Goal: Register for event/course

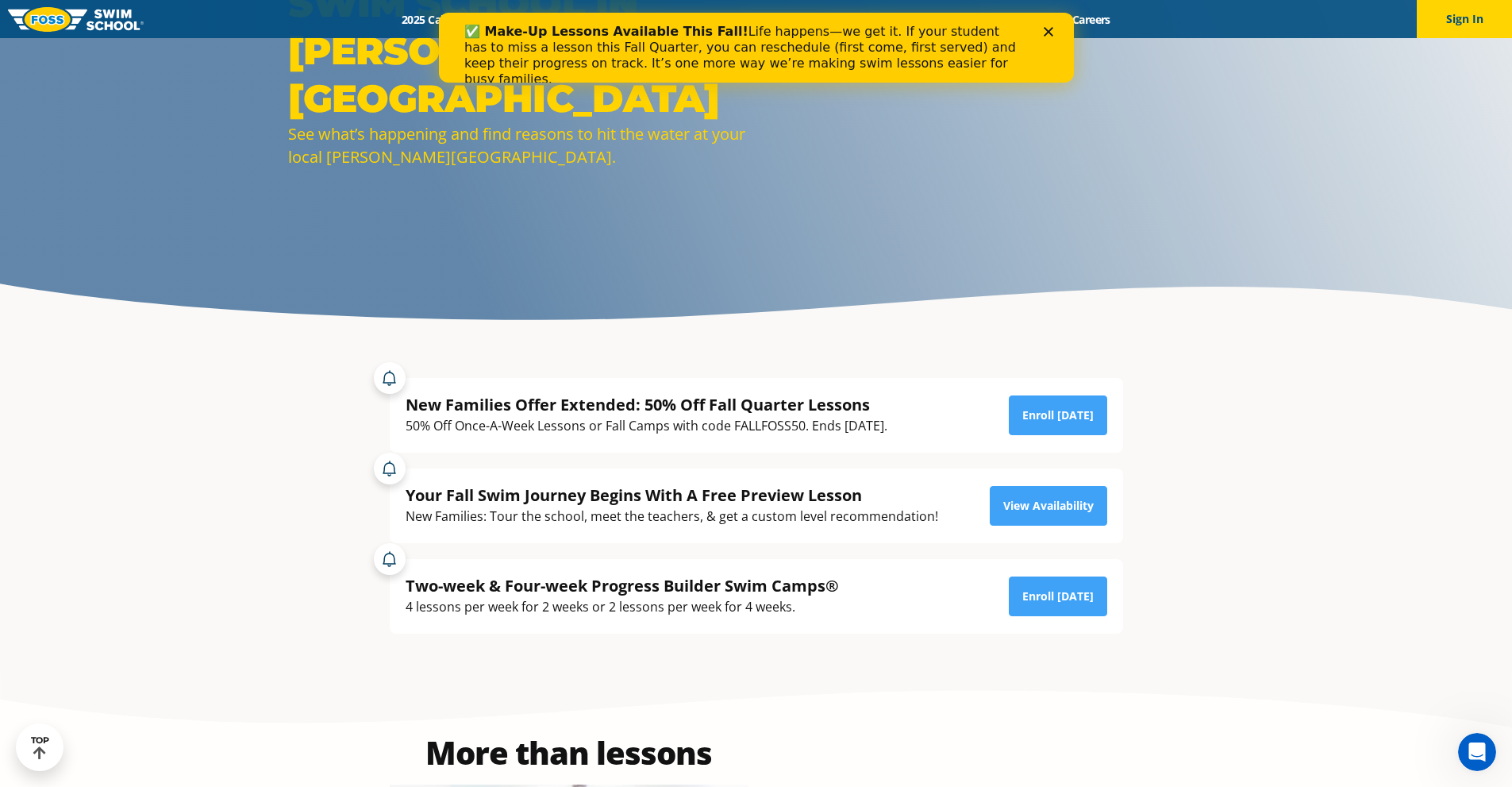
scroll to position [79, 0]
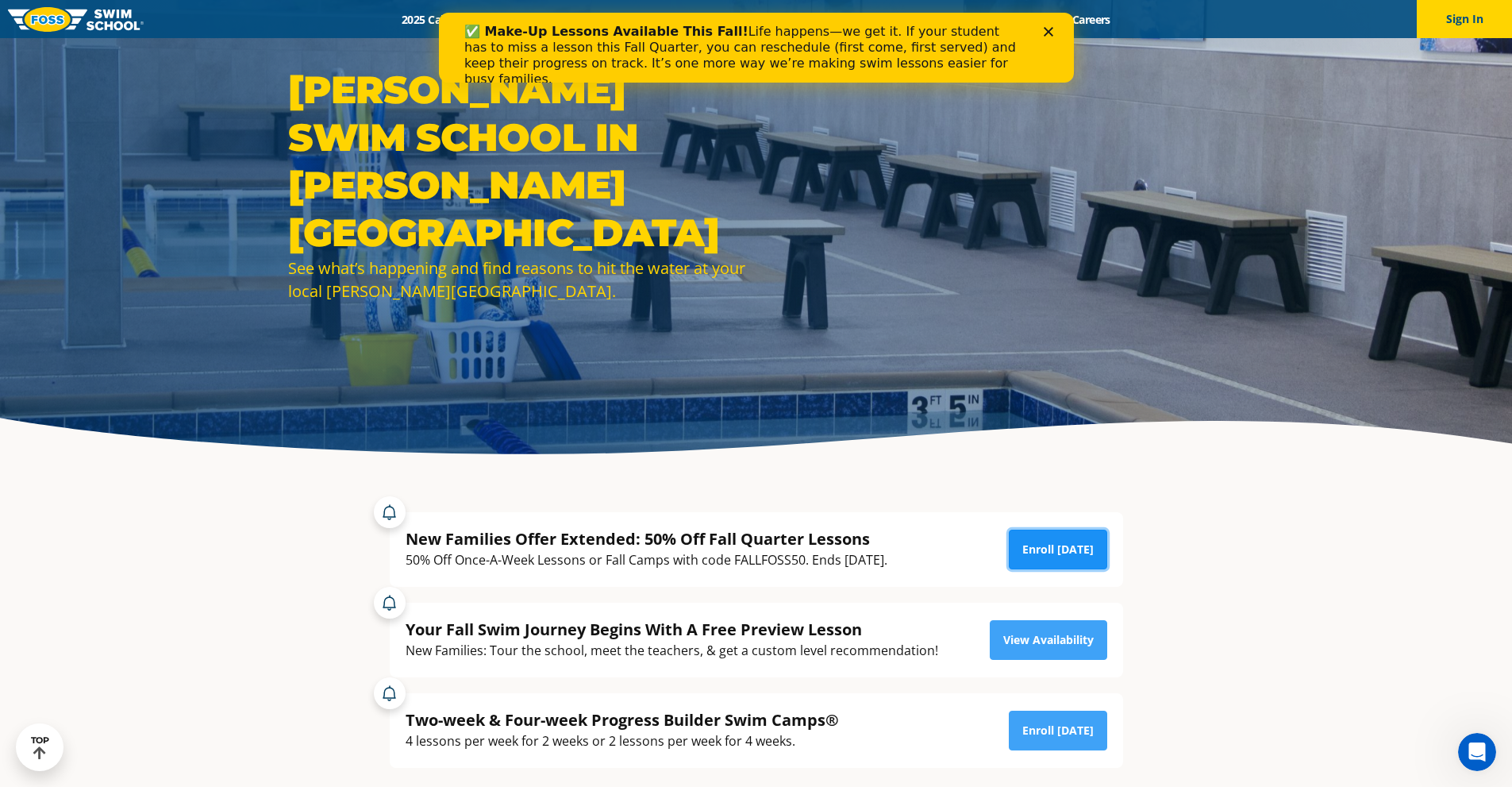
click at [1032, 553] on link "Enroll Today" at bounding box center [1058, 550] width 99 height 40
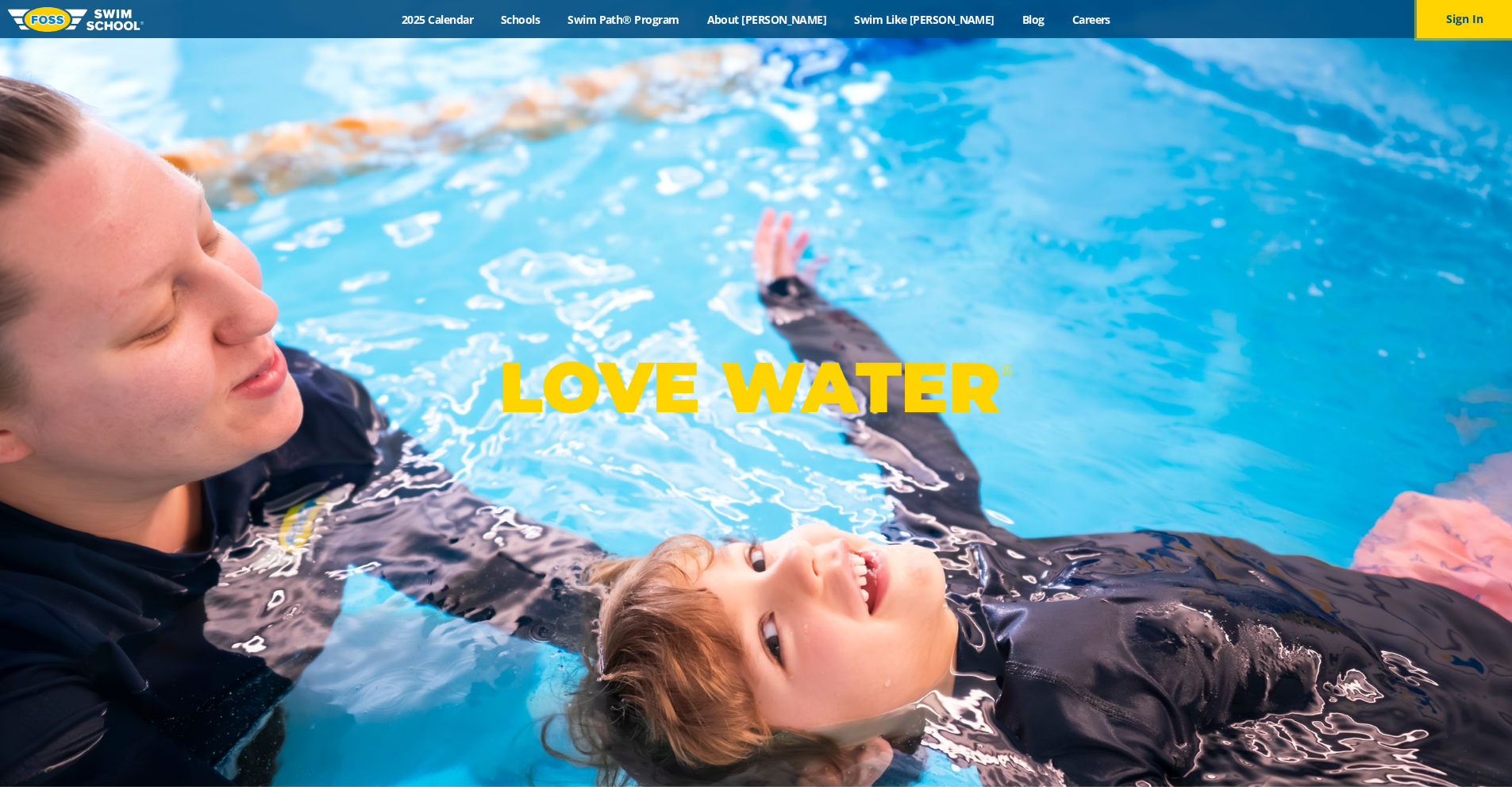
drag, startPoint x: 1469, startPoint y: 15, endPoint x: 1442, endPoint y: 40, distance: 36.8
click at [1469, 15] on button "Sign In" at bounding box center [1464, 19] width 95 height 38
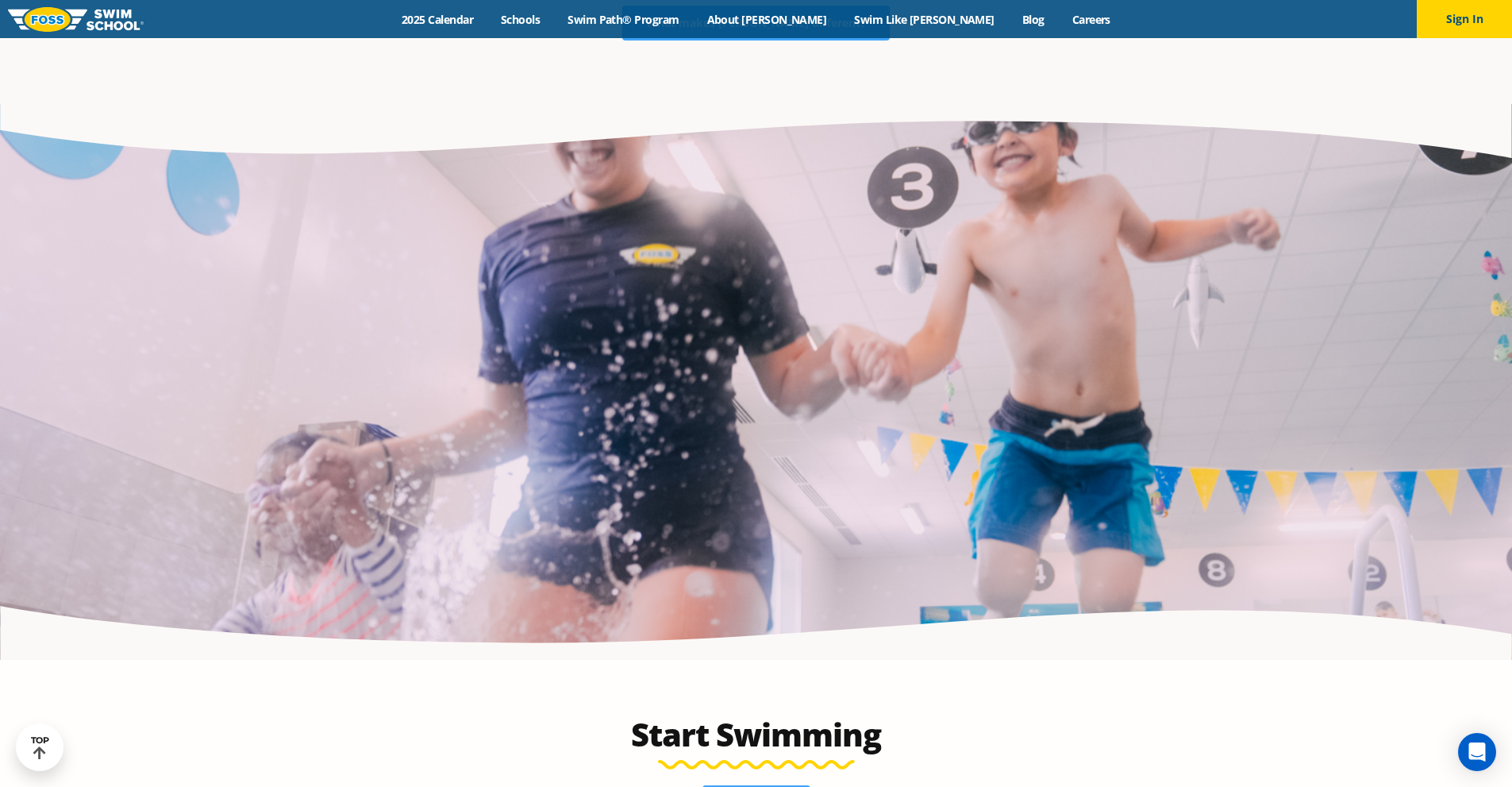
scroll to position [2779, 0]
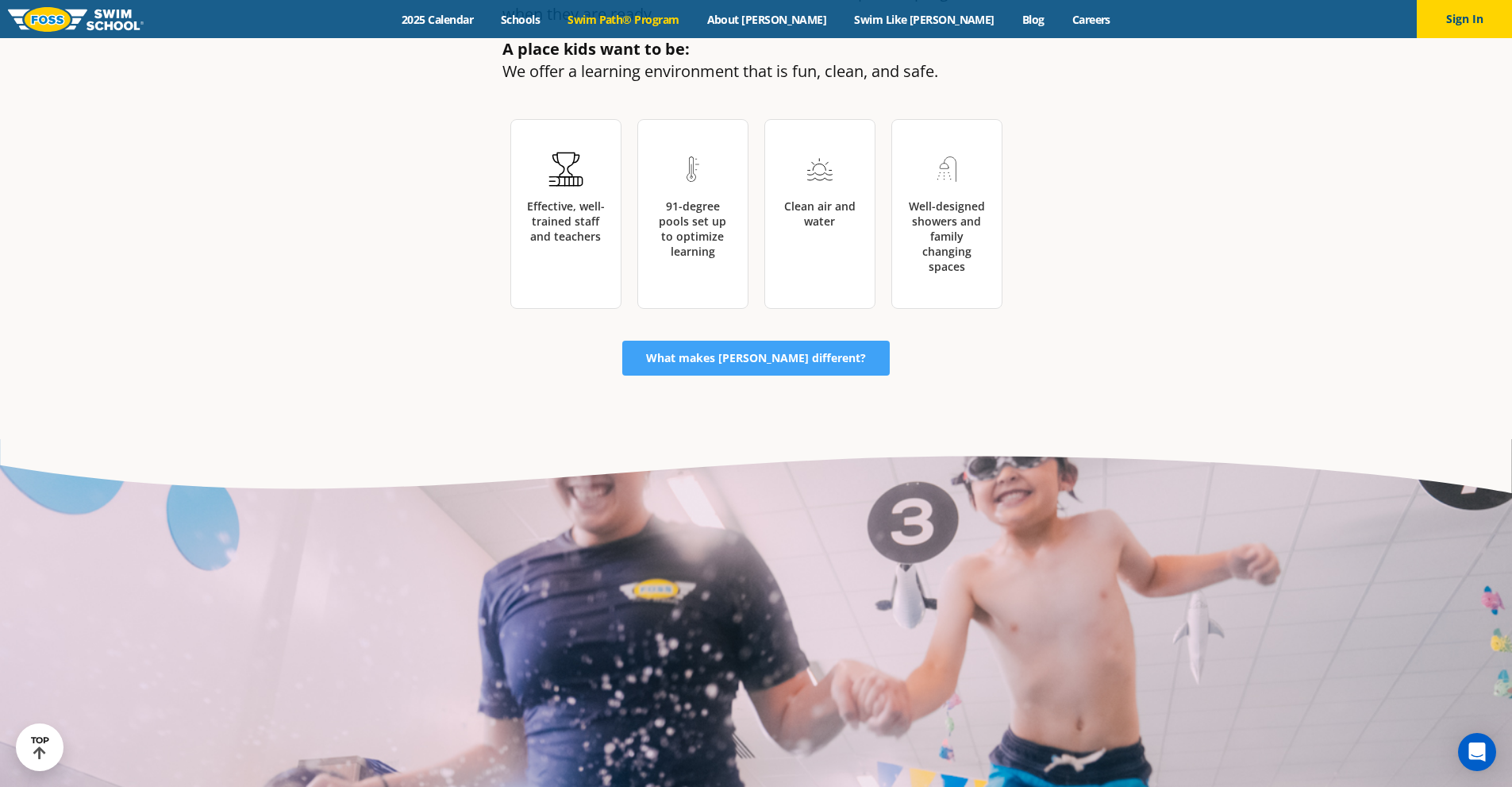
click at [693, 18] on link "Swim Path® Program" at bounding box center [623, 19] width 139 height 15
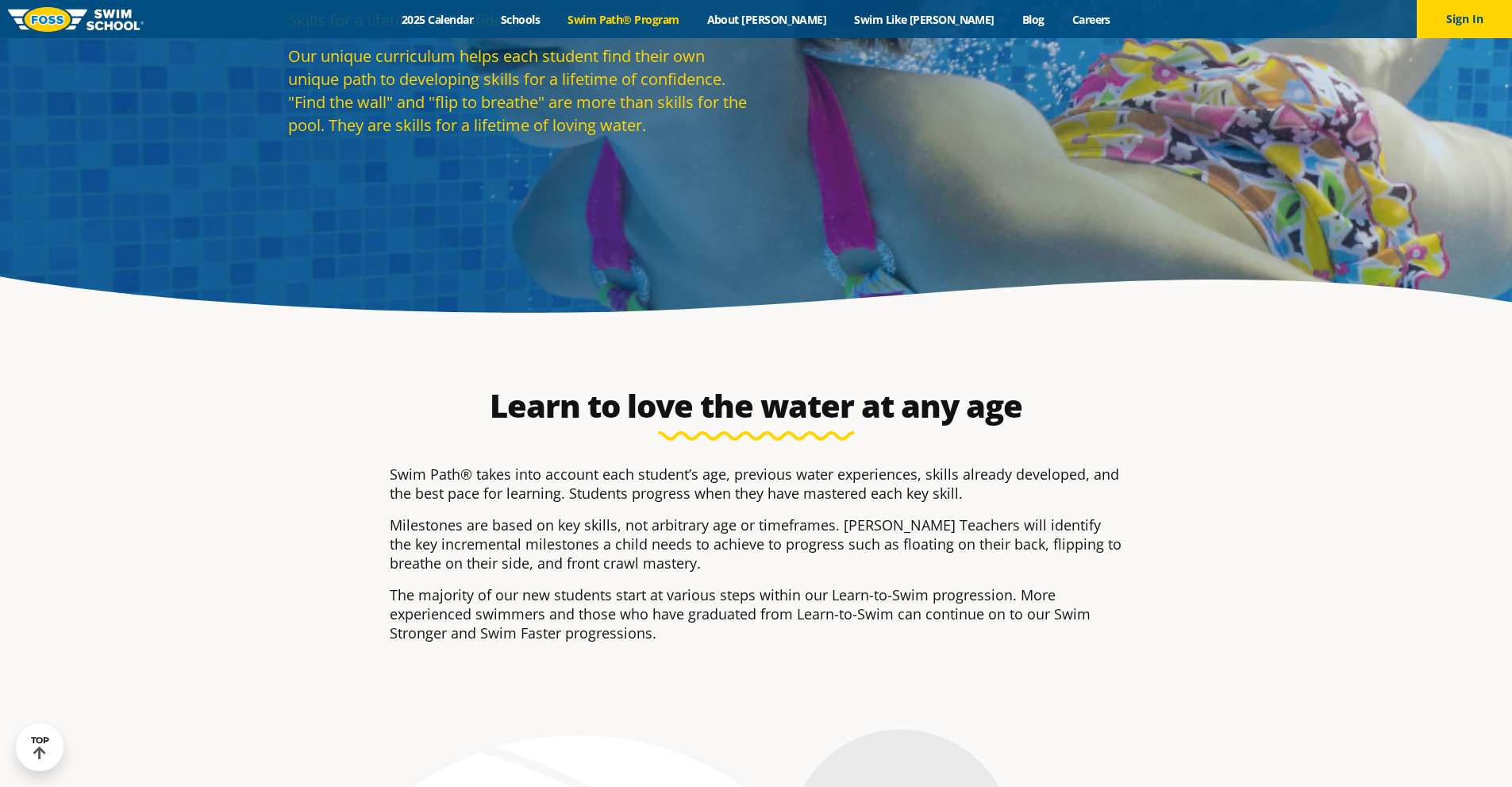
scroll to position [79, 0]
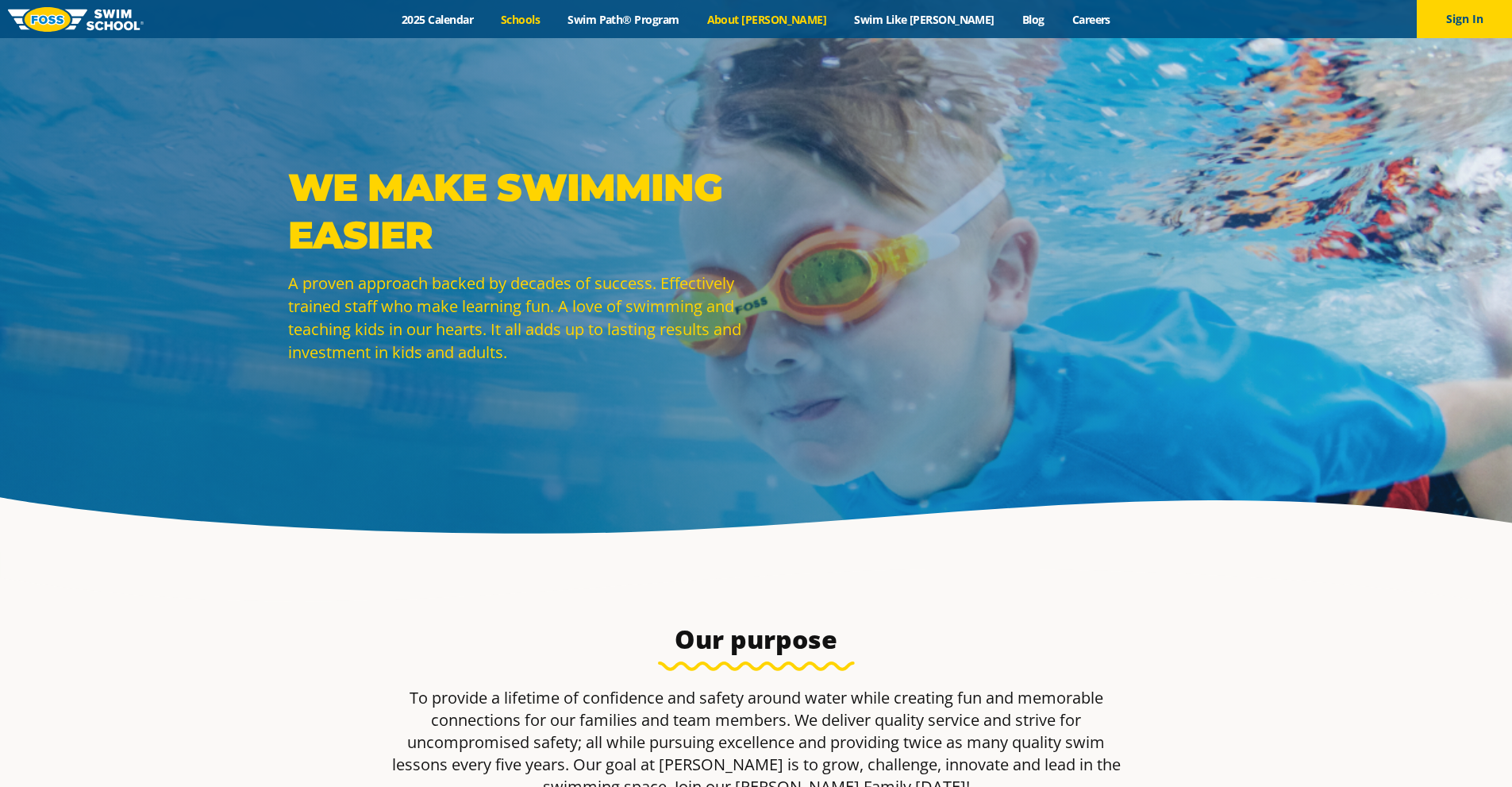
click at [554, 21] on link "Schools" at bounding box center [520, 19] width 67 height 15
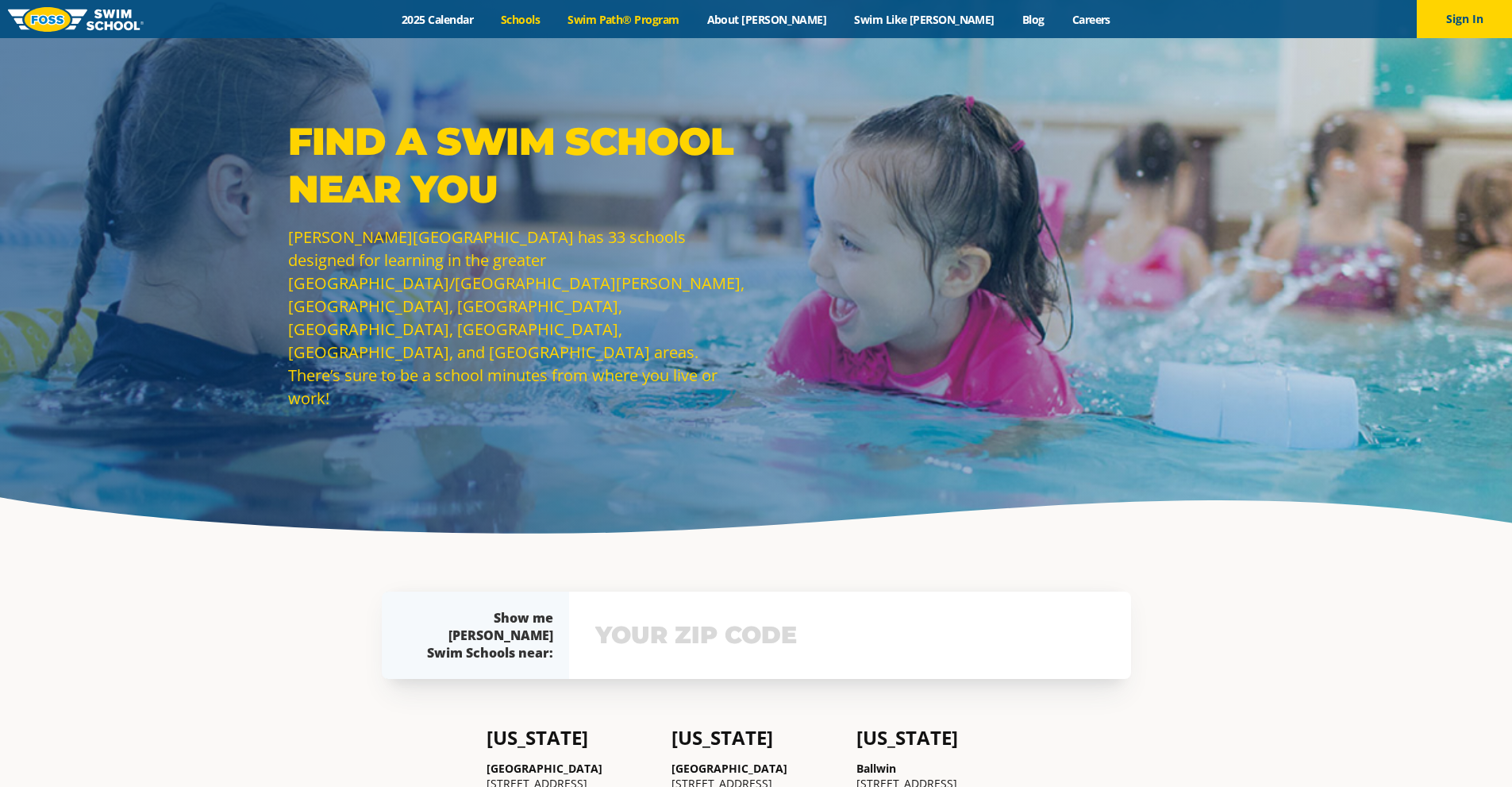
click at [693, 26] on link "Swim Path® Program" at bounding box center [623, 19] width 139 height 15
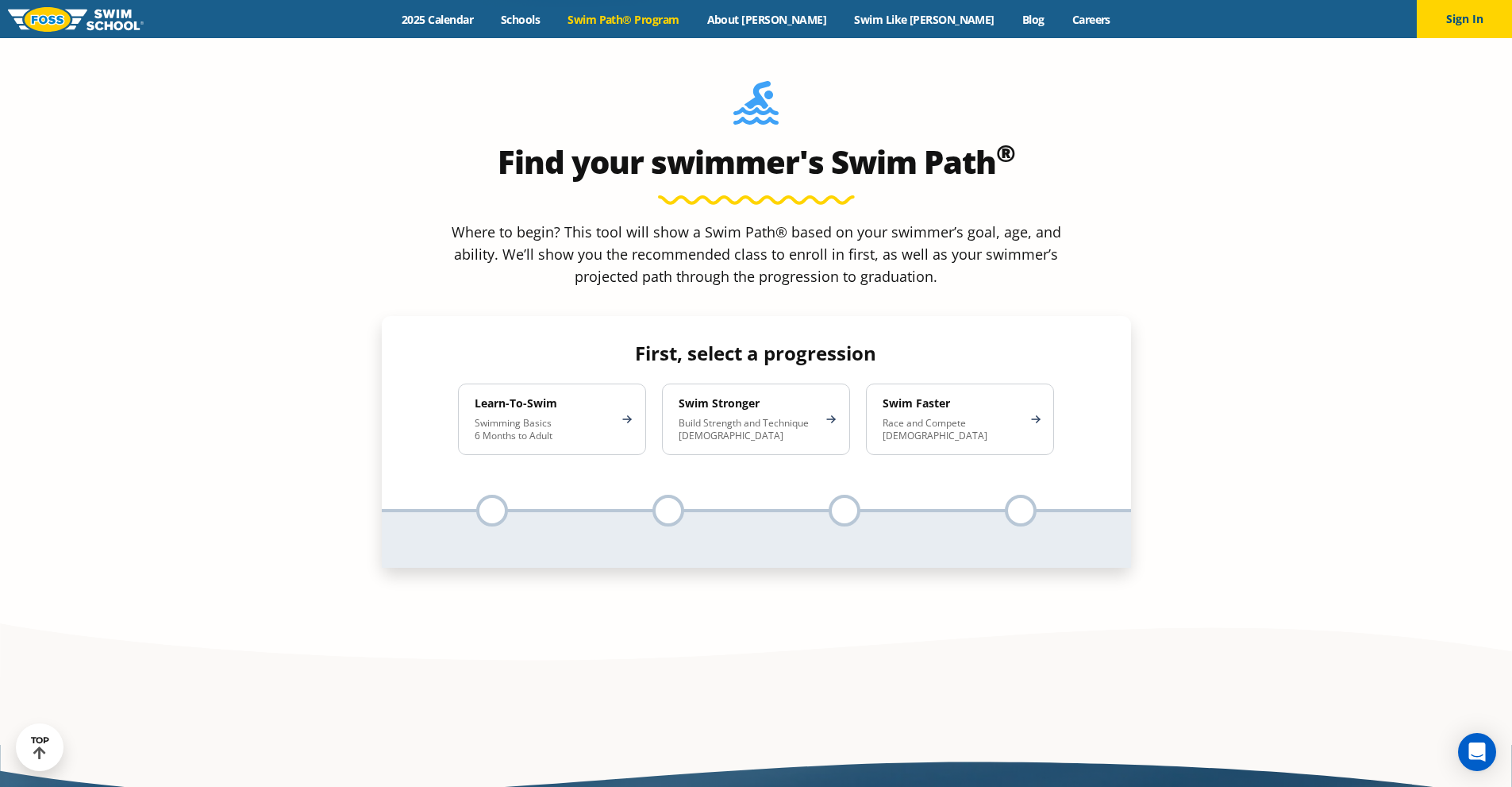
scroll to position [1508, 0]
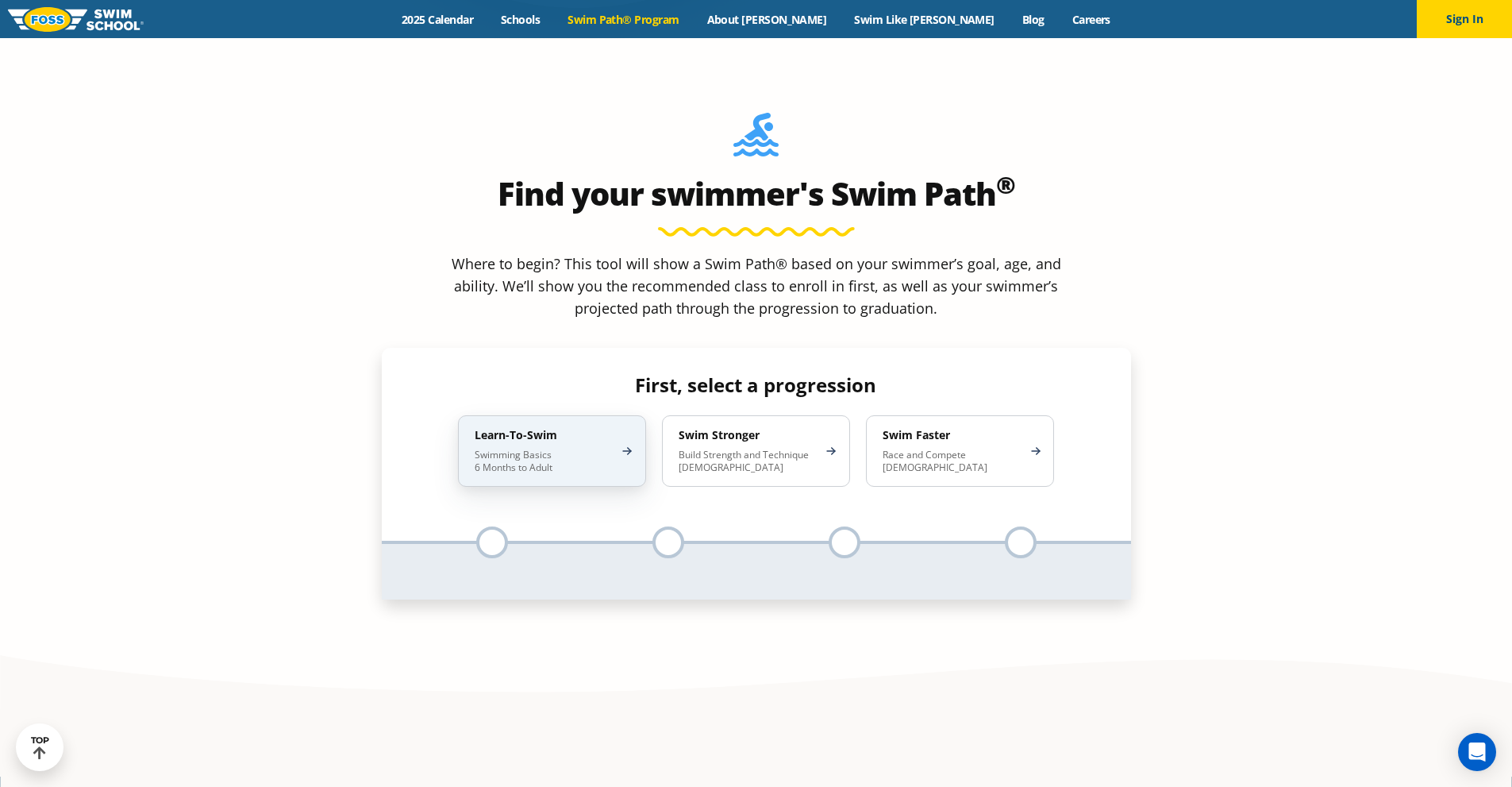
click at [533, 449] on p "Swimming Basics 6 Months to Adult" at bounding box center [543, 462] width 139 height 26
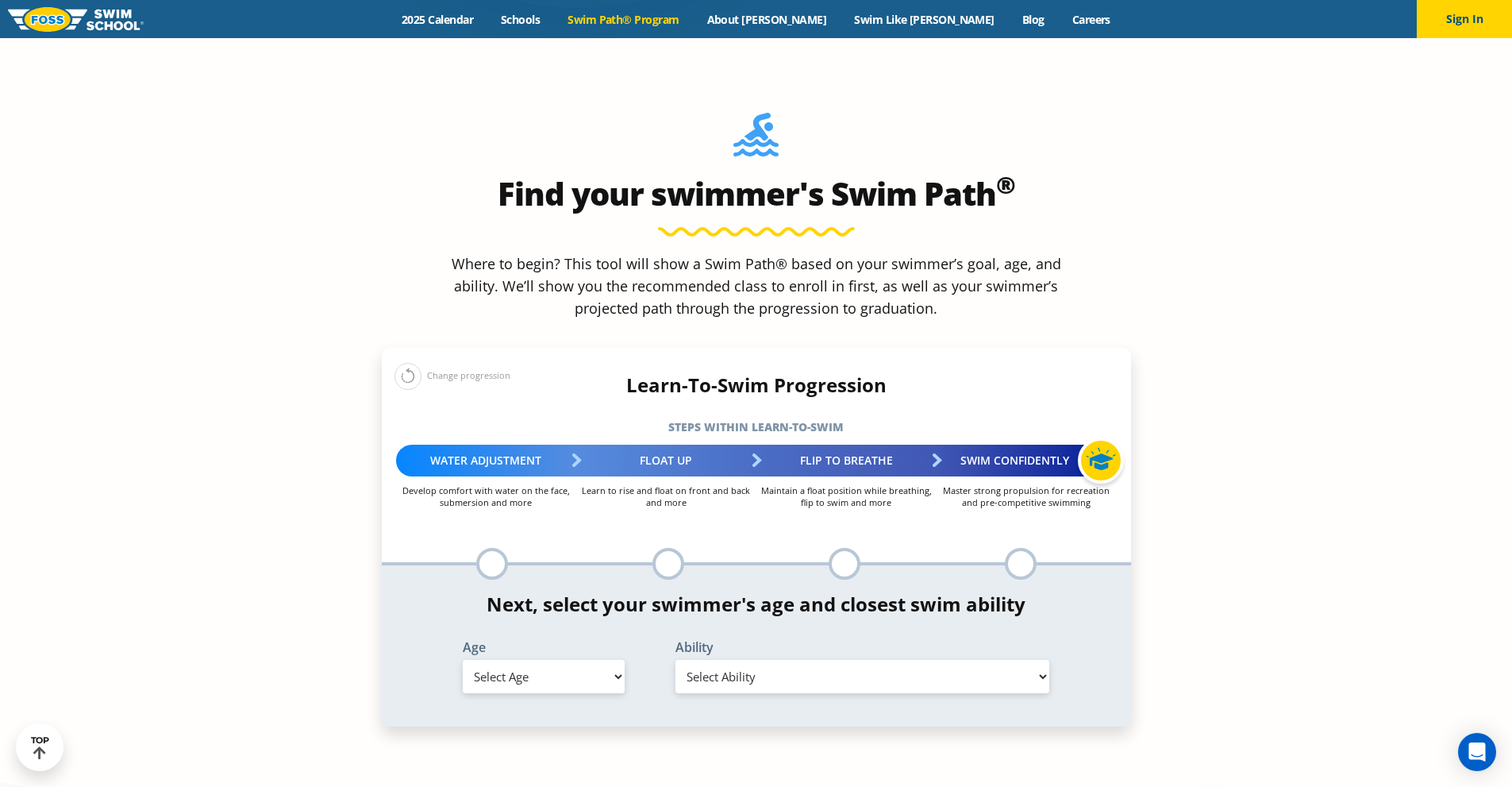
click at [488, 660] on select "Select Age 6 months - 1 year 1 year 2 years 3 years 4 years 5 years 6 years 7 y…" at bounding box center [543, 676] width 162 height 34
select select "6-months---1-year"
click at [462, 660] on select "Select Age 6 months - 1 year 1 year 2 years 3 years 4 years 5 years 6 years 7 y…" at bounding box center [543, 676] width 162 height 34
click at [737, 660] on select "Select Ability First in-water experience Comfortable with water poured over the…" at bounding box center [862, 676] width 374 height 34
select select "6-months---1-year-first-in-water-experience"
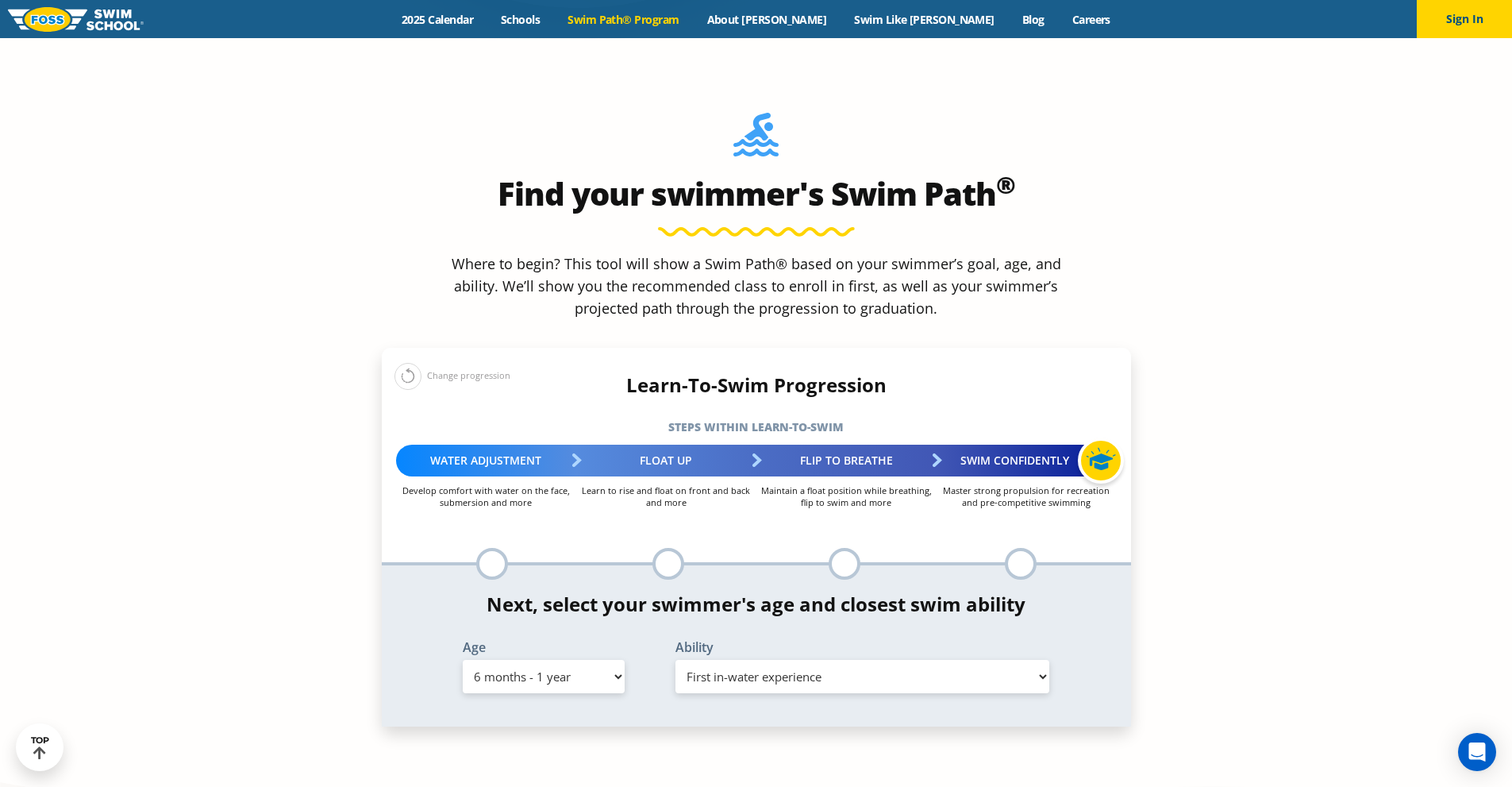
click at [675, 660] on select "Select Ability First in-water experience Comfortable with water poured over the…" at bounding box center [862, 676] width 374 height 34
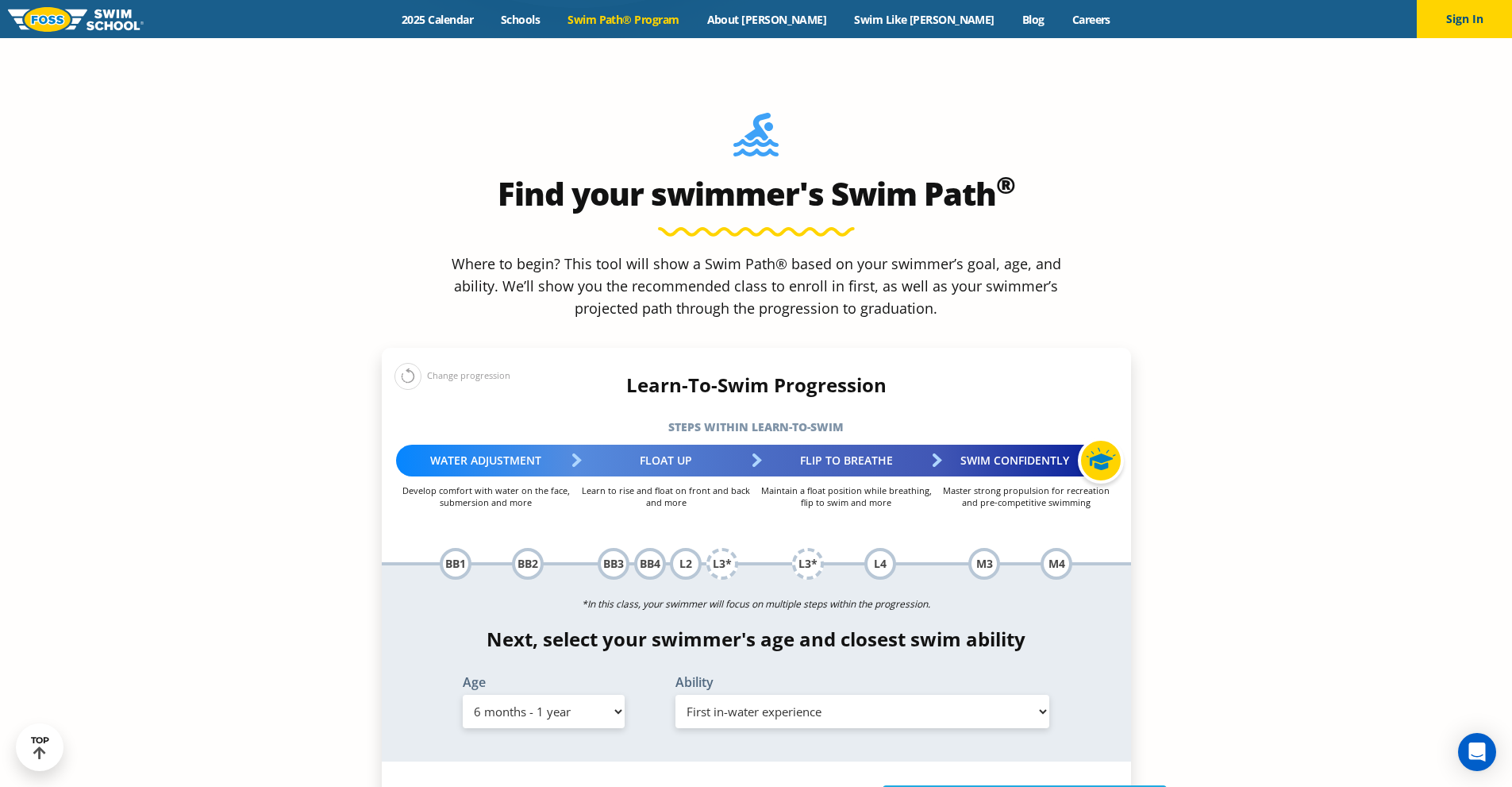
click at [449, 565] on div "*In this class, your swimmer will focus on multiple steps within the progressio…" at bounding box center [756, 663] width 749 height 196
click at [454, 547] on div "BB1" at bounding box center [456, 563] width 32 height 32
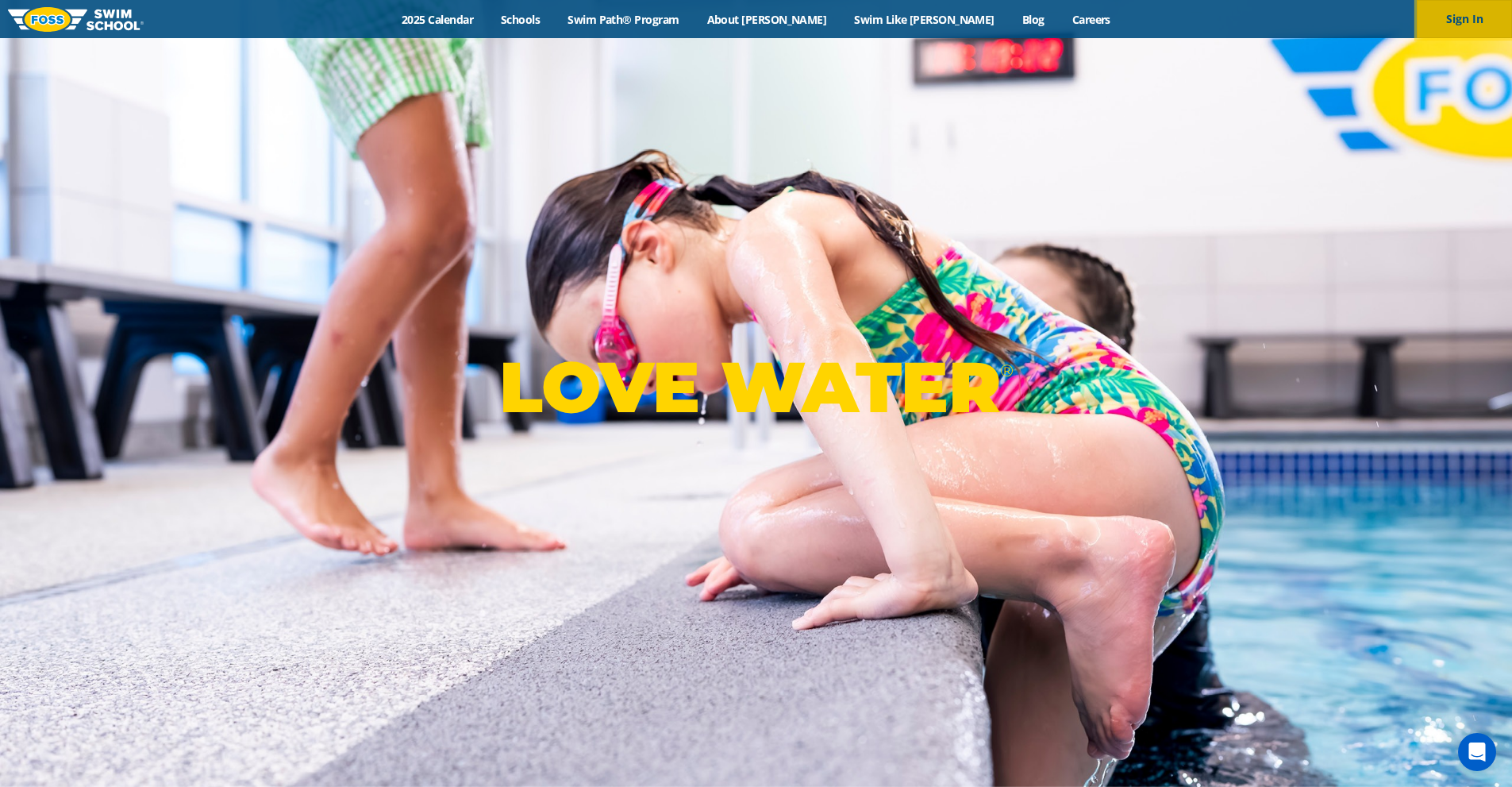
click at [1482, 16] on button "Sign In" at bounding box center [1464, 19] width 95 height 38
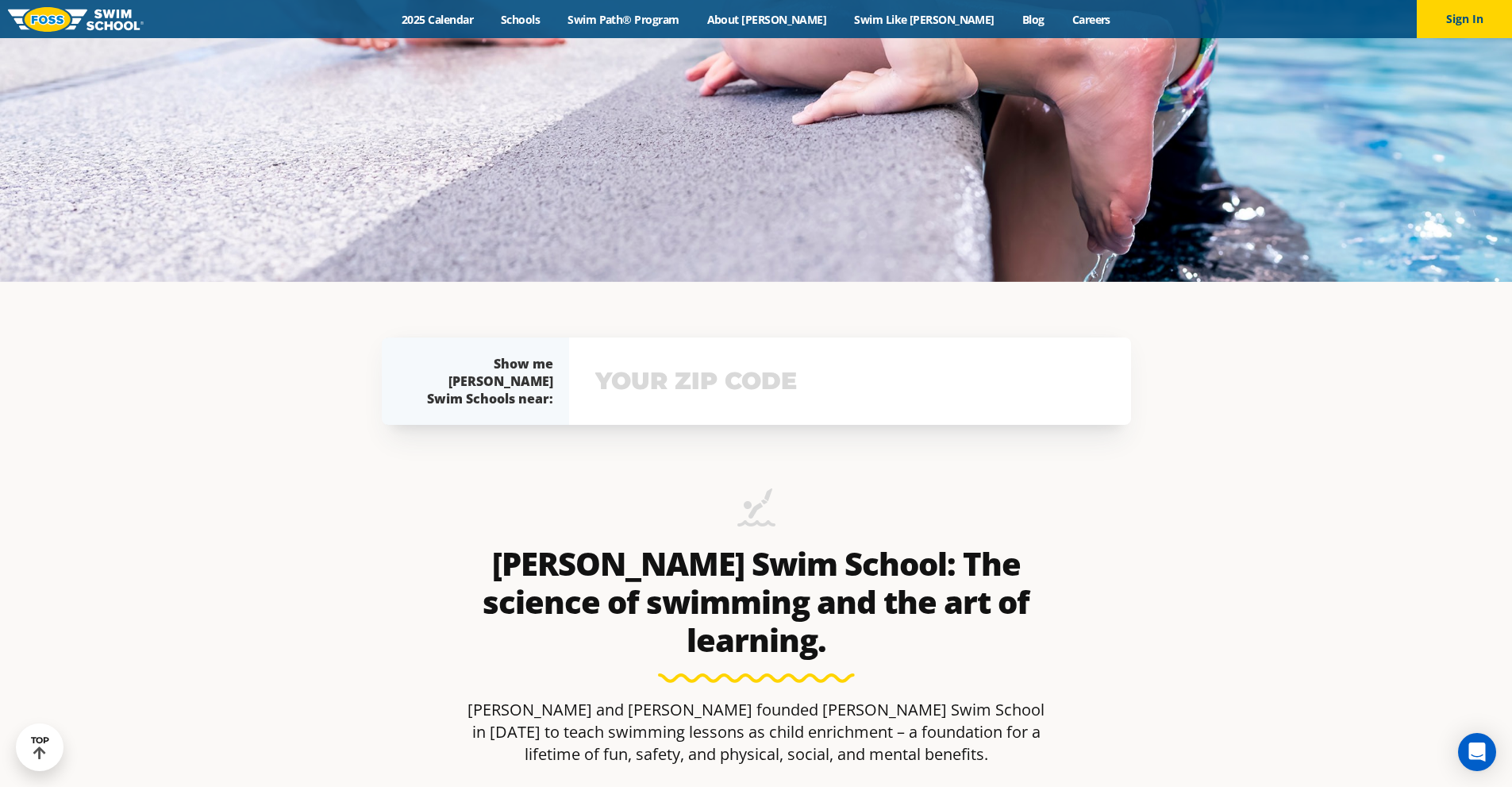
scroll to position [476, 0]
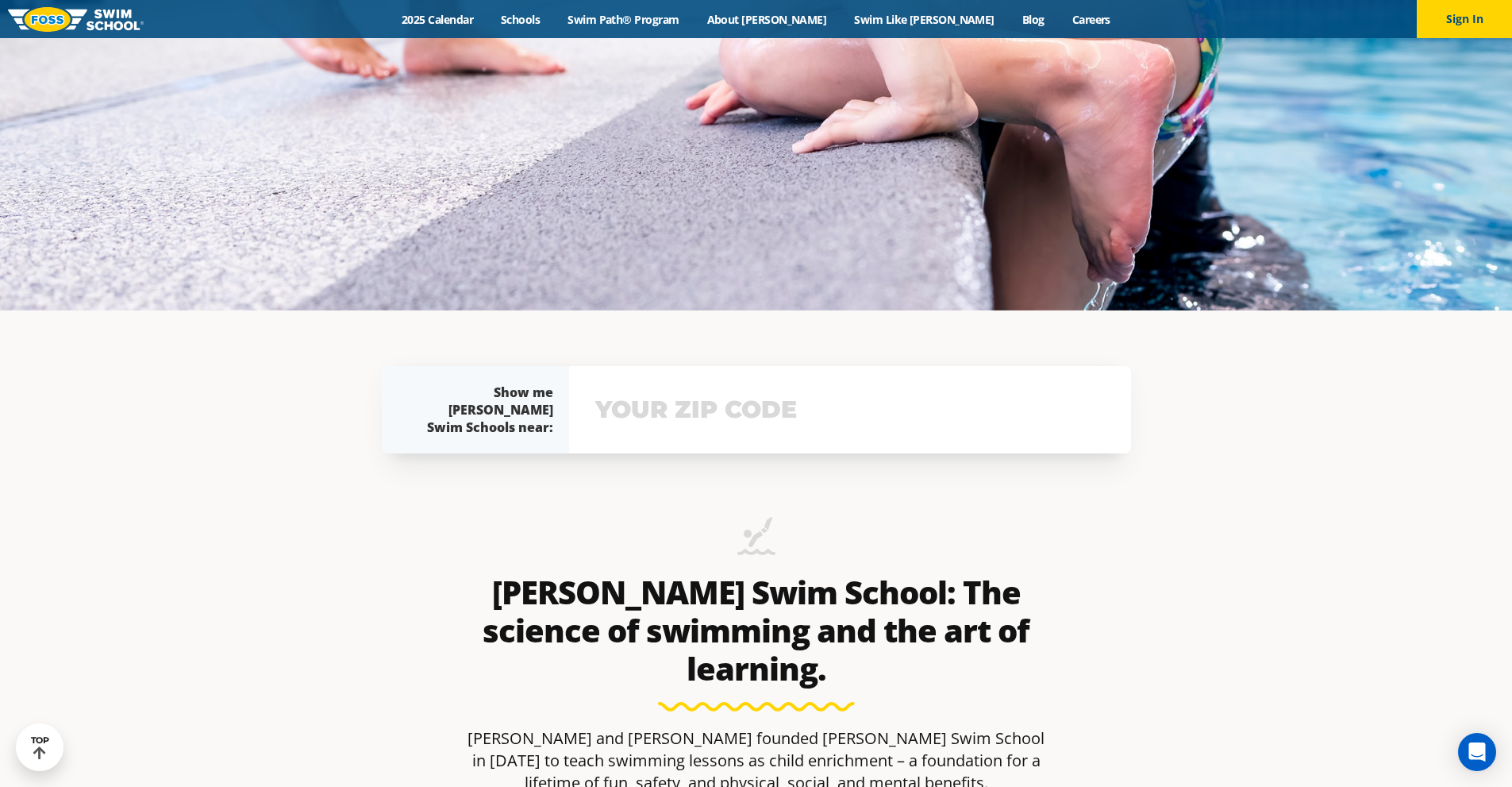
drag, startPoint x: 1282, startPoint y: 408, endPoint x: 1355, endPoint y: 378, distance: 78.9
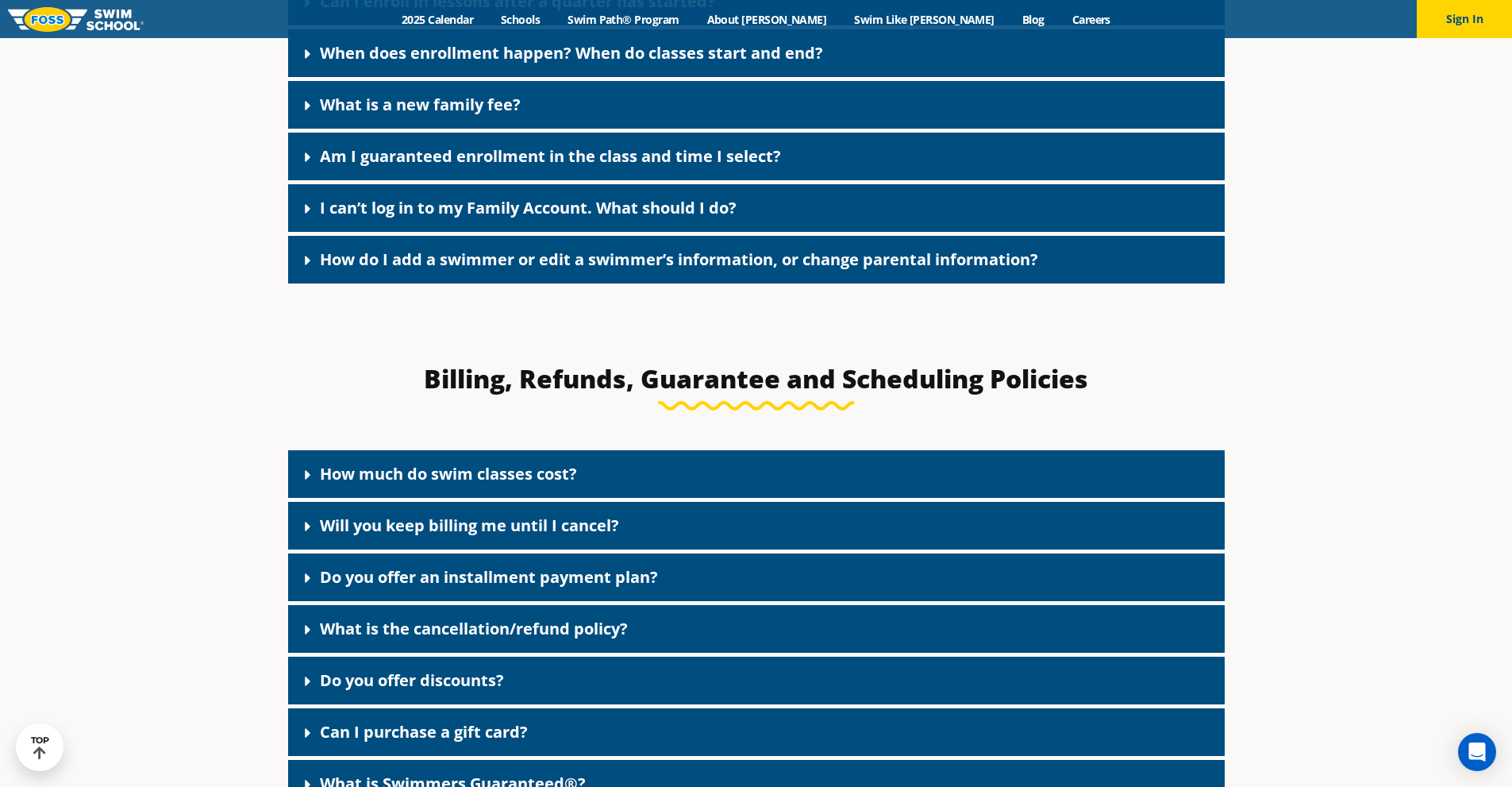
scroll to position [1112, 0]
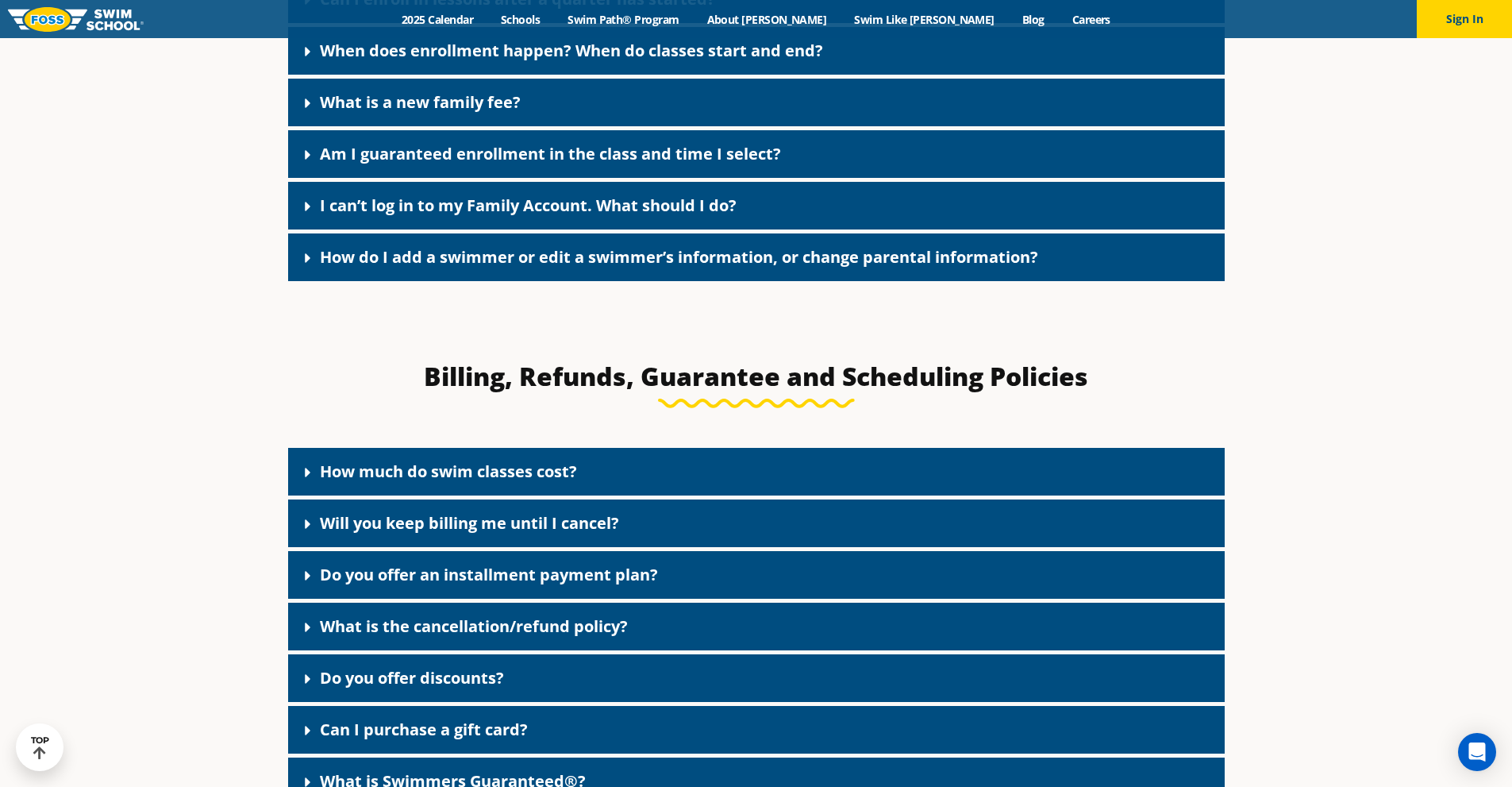
click at [365, 685] on link "Do you offer discounts?" at bounding box center [412, 677] width 184 height 22
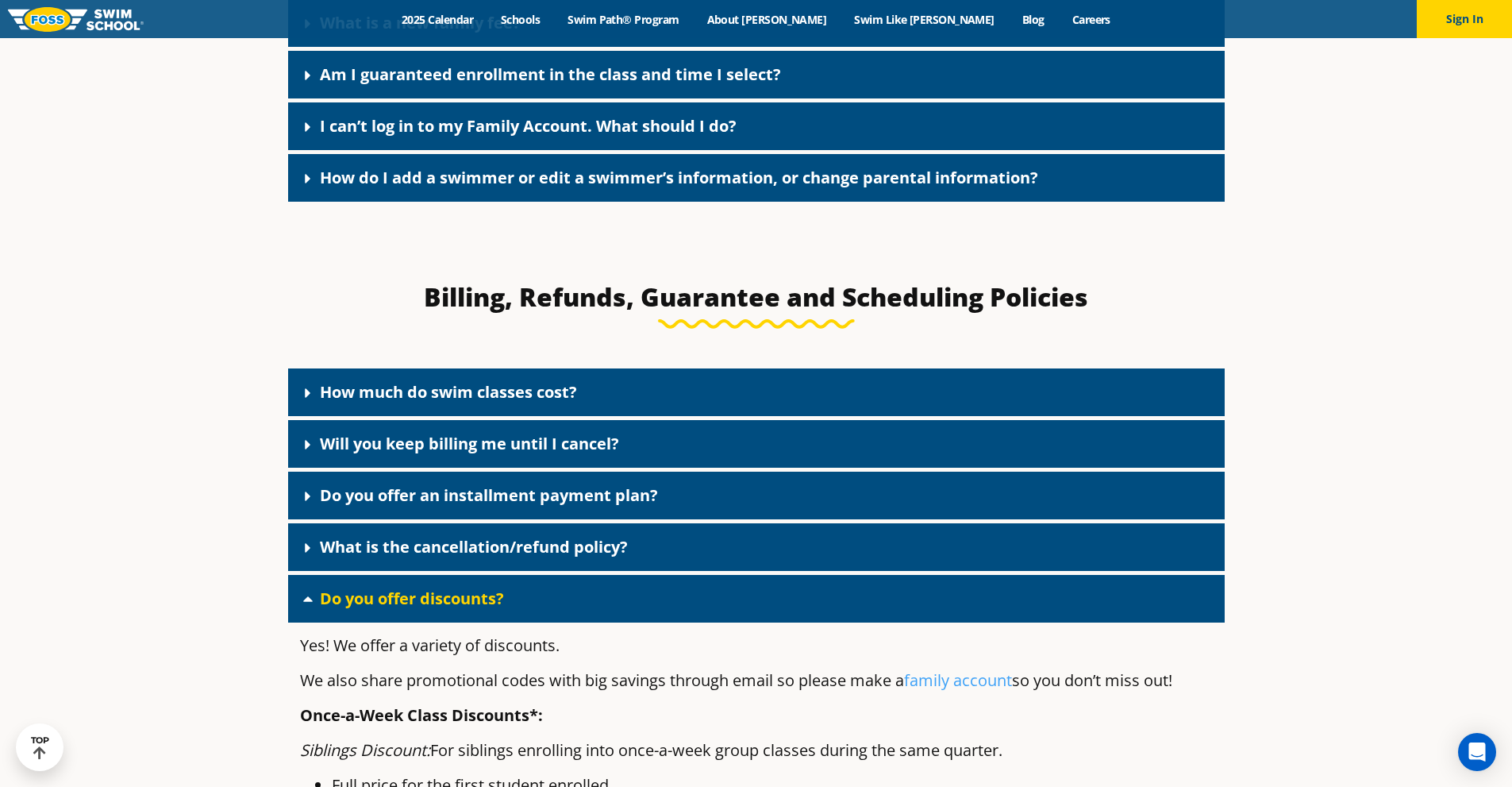
scroll to position [635, 0]
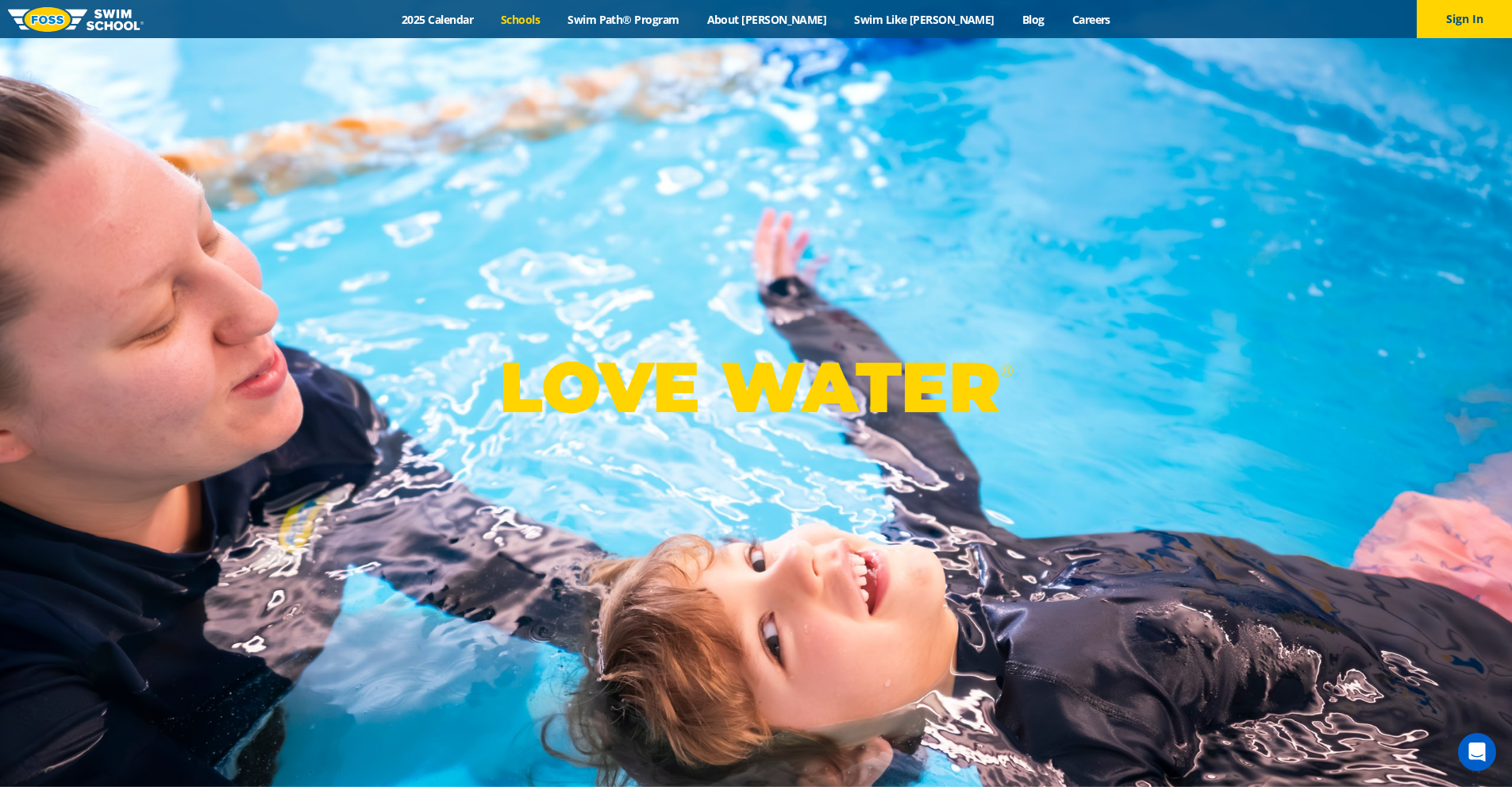
click at [554, 19] on link "Schools" at bounding box center [520, 19] width 67 height 15
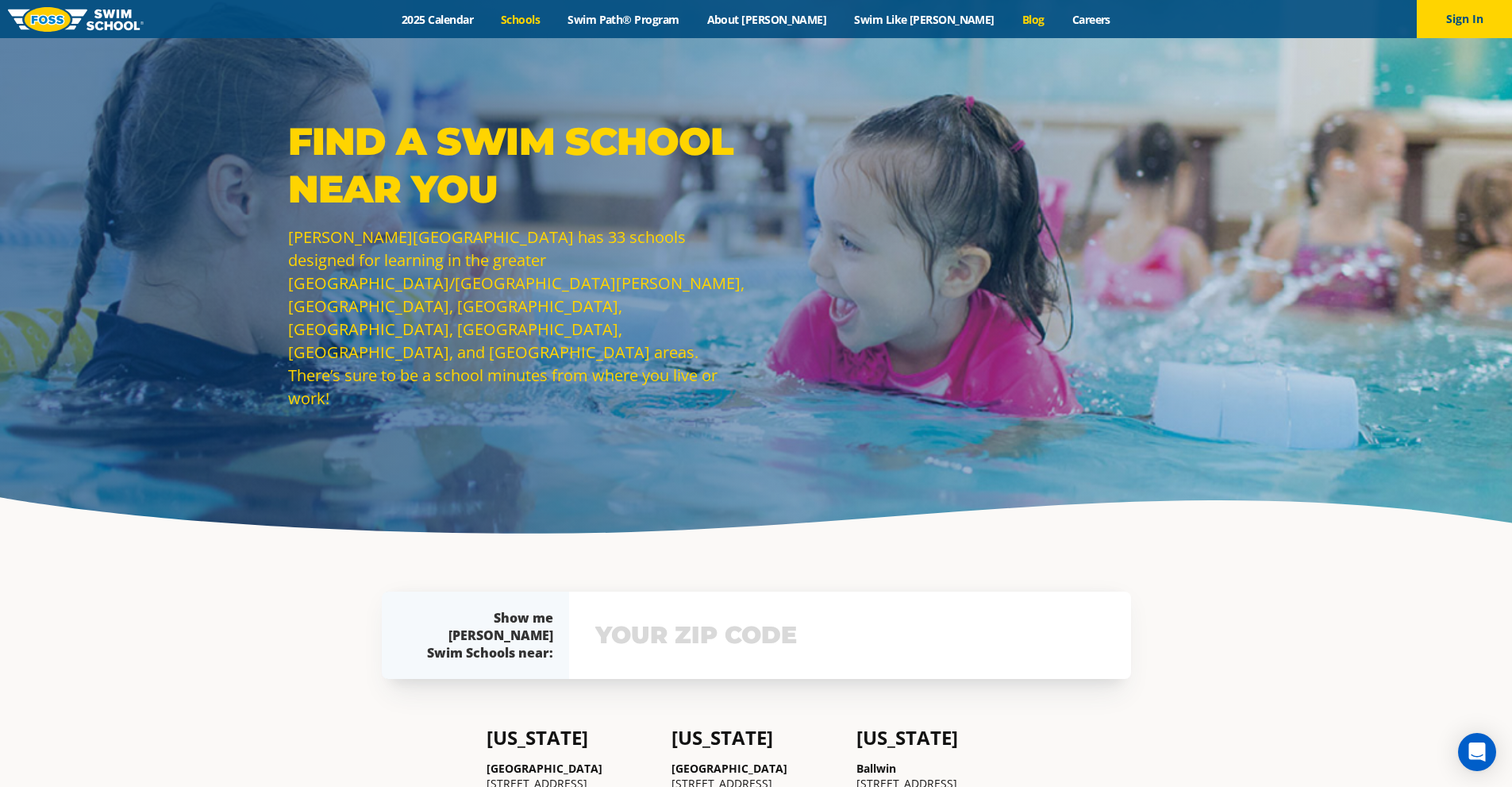
click at [1008, 23] on link "Blog" at bounding box center [1033, 19] width 50 height 15
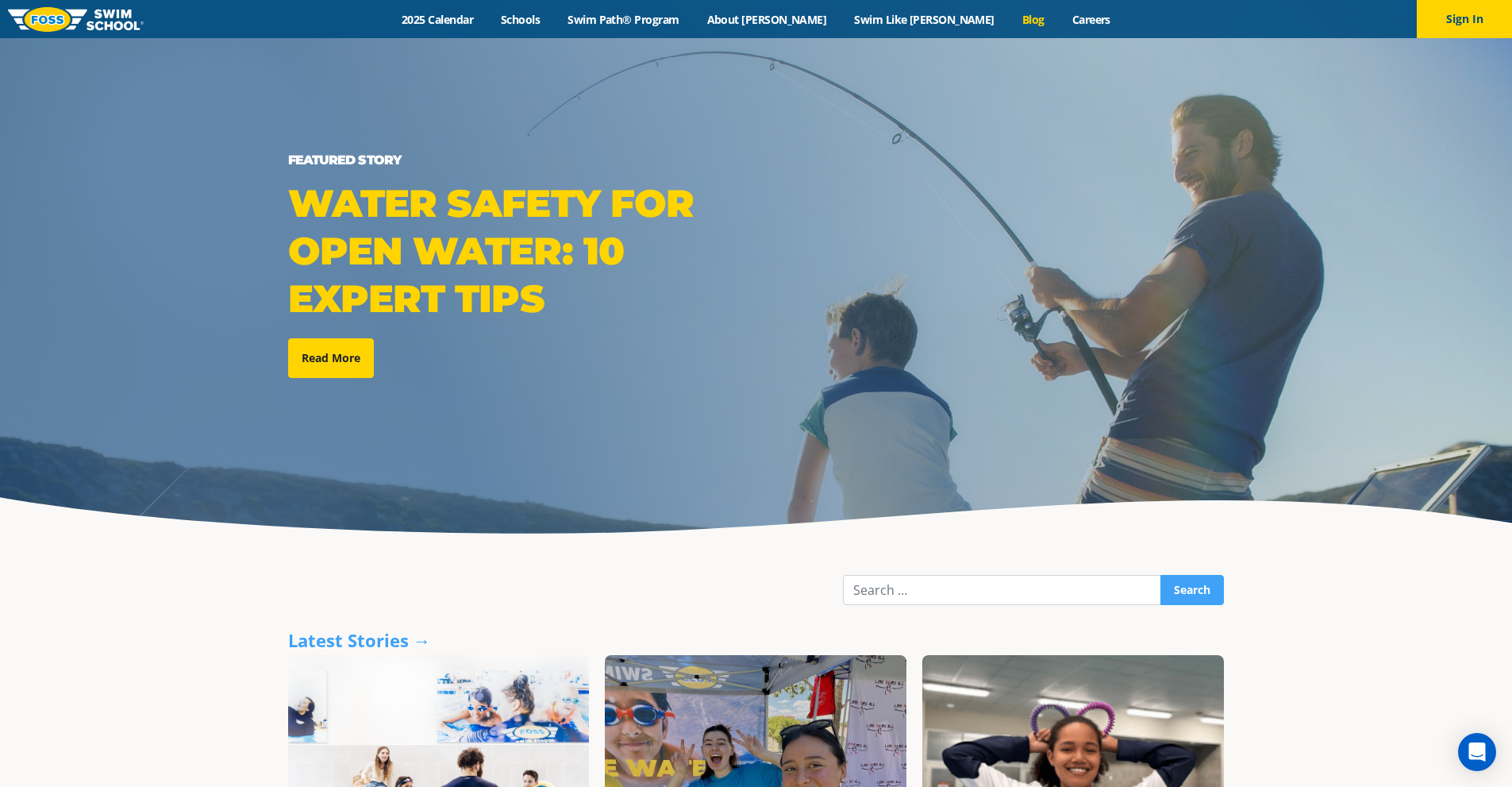
click at [901, 8] on div "Menu 2025 Calendar Schools Swim Path® Program About [PERSON_NAME] Swim Like [PE…" at bounding box center [756, 19] width 1512 height 38
click at [905, 18] on link "Swim Like [PERSON_NAME]" at bounding box center [925, 19] width 168 height 15
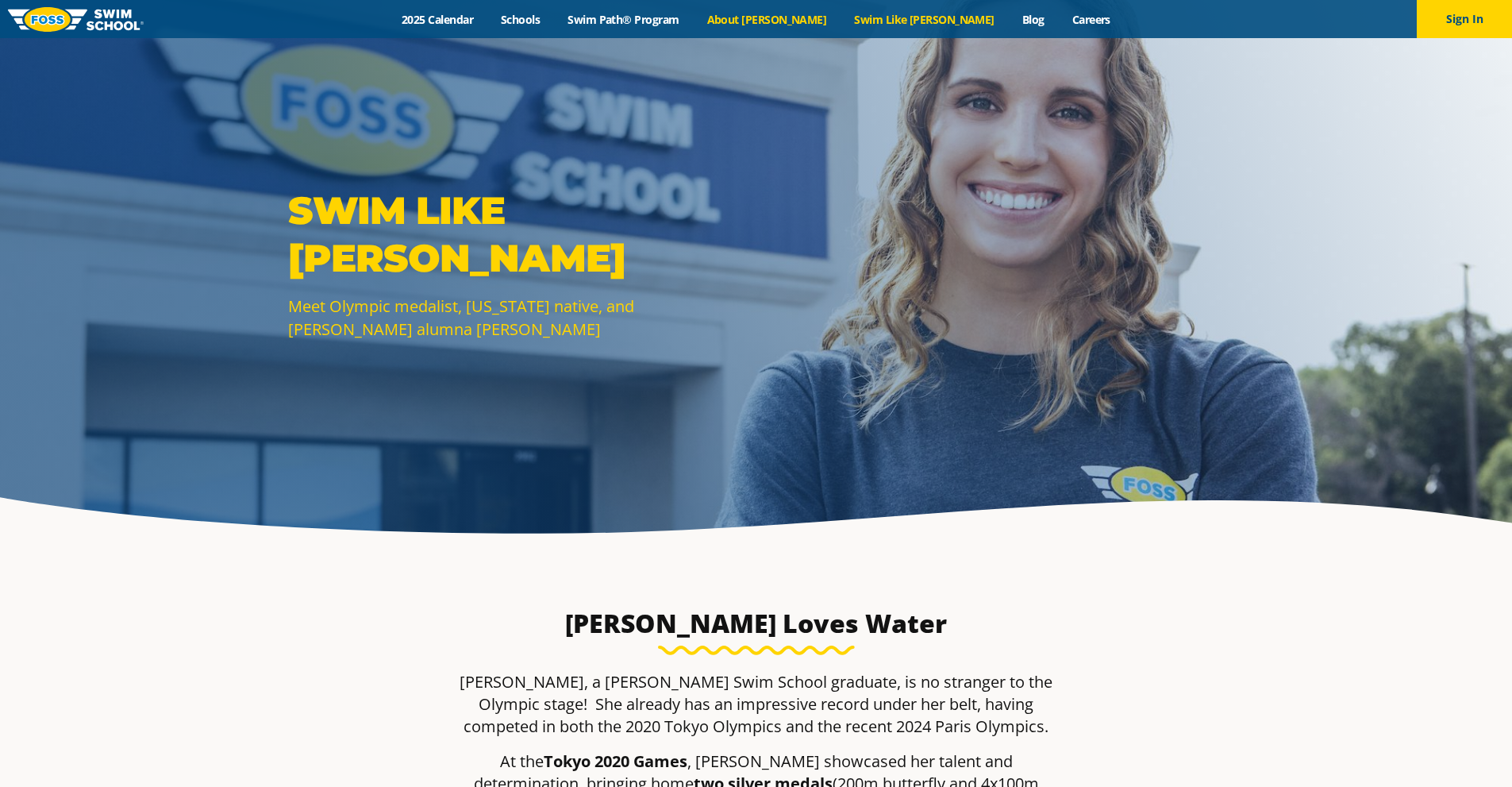
click at [786, 17] on link "About [PERSON_NAME]" at bounding box center [767, 19] width 147 height 15
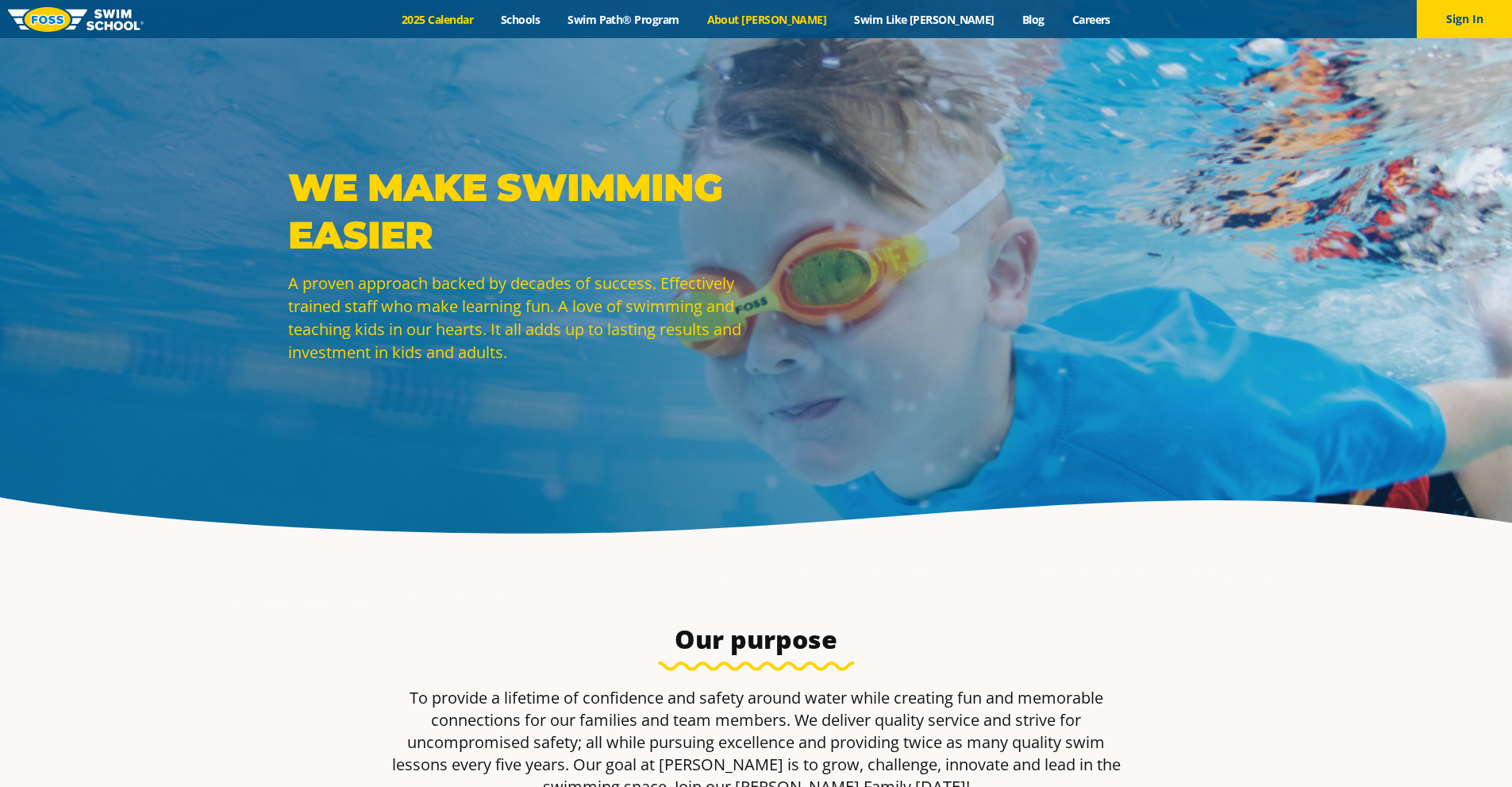
click at [479, 17] on link "2025 Calendar" at bounding box center [437, 19] width 99 height 15
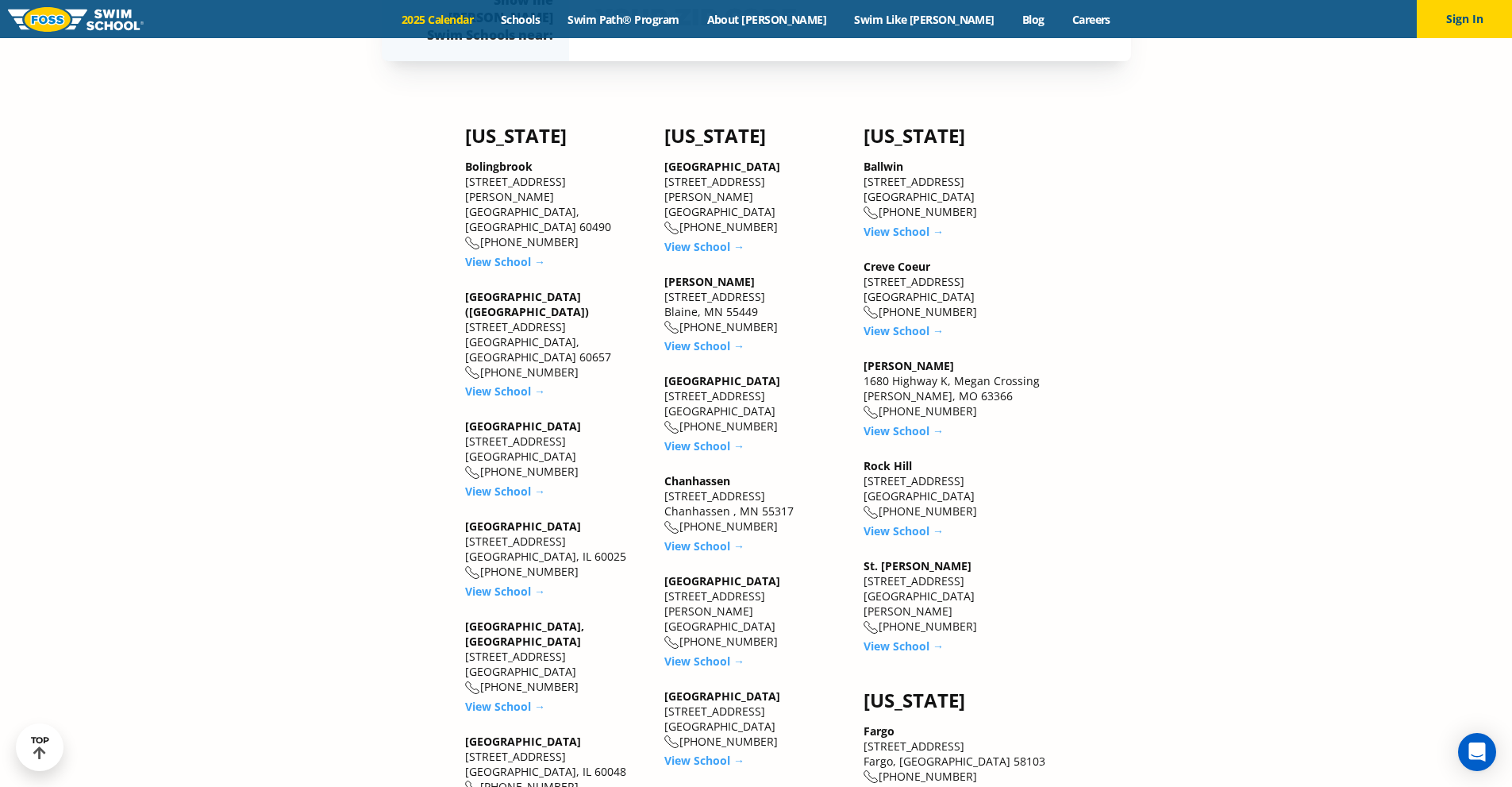
scroll to position [1826, 0]
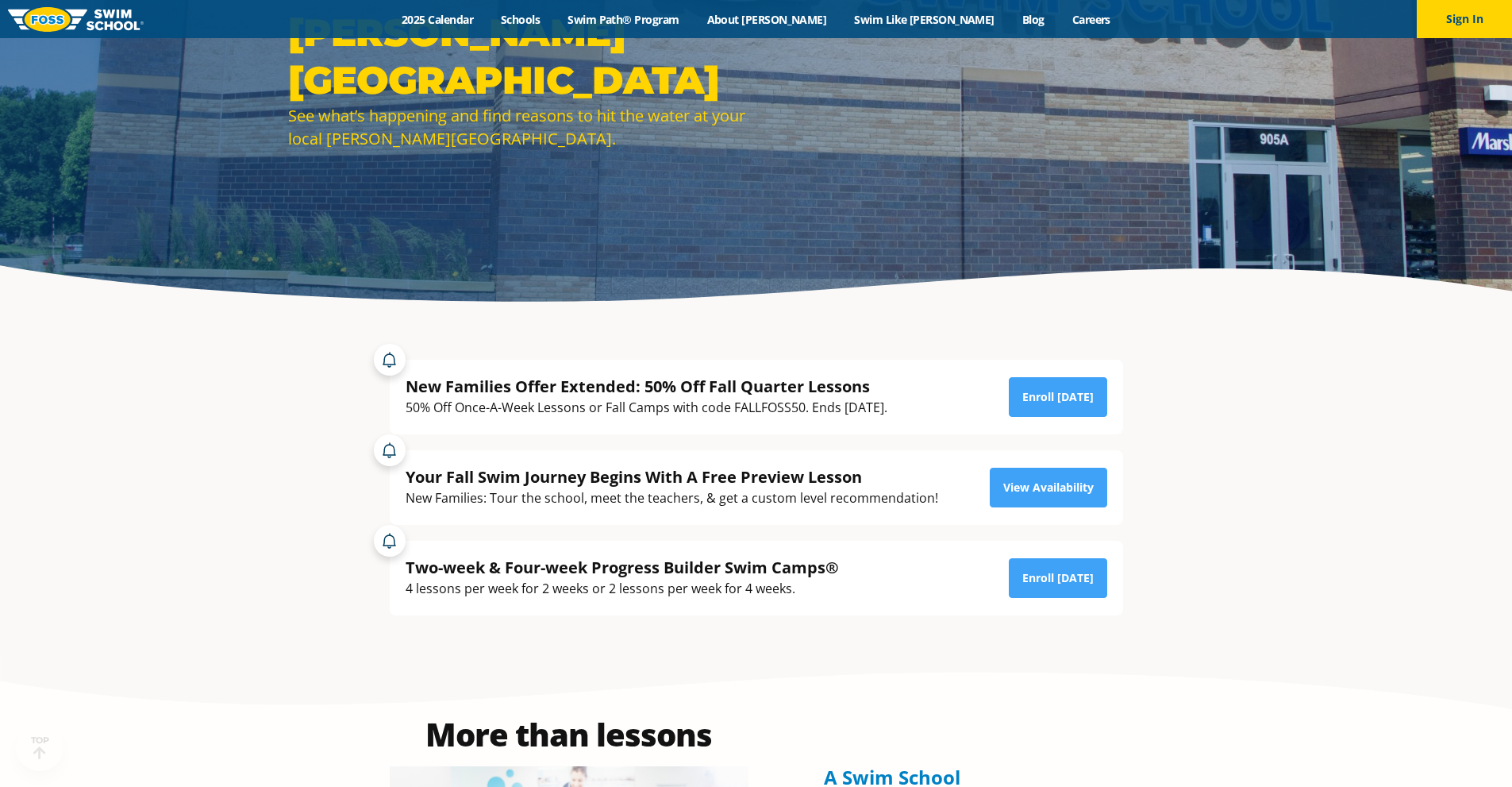
scroll to position [238, 0]
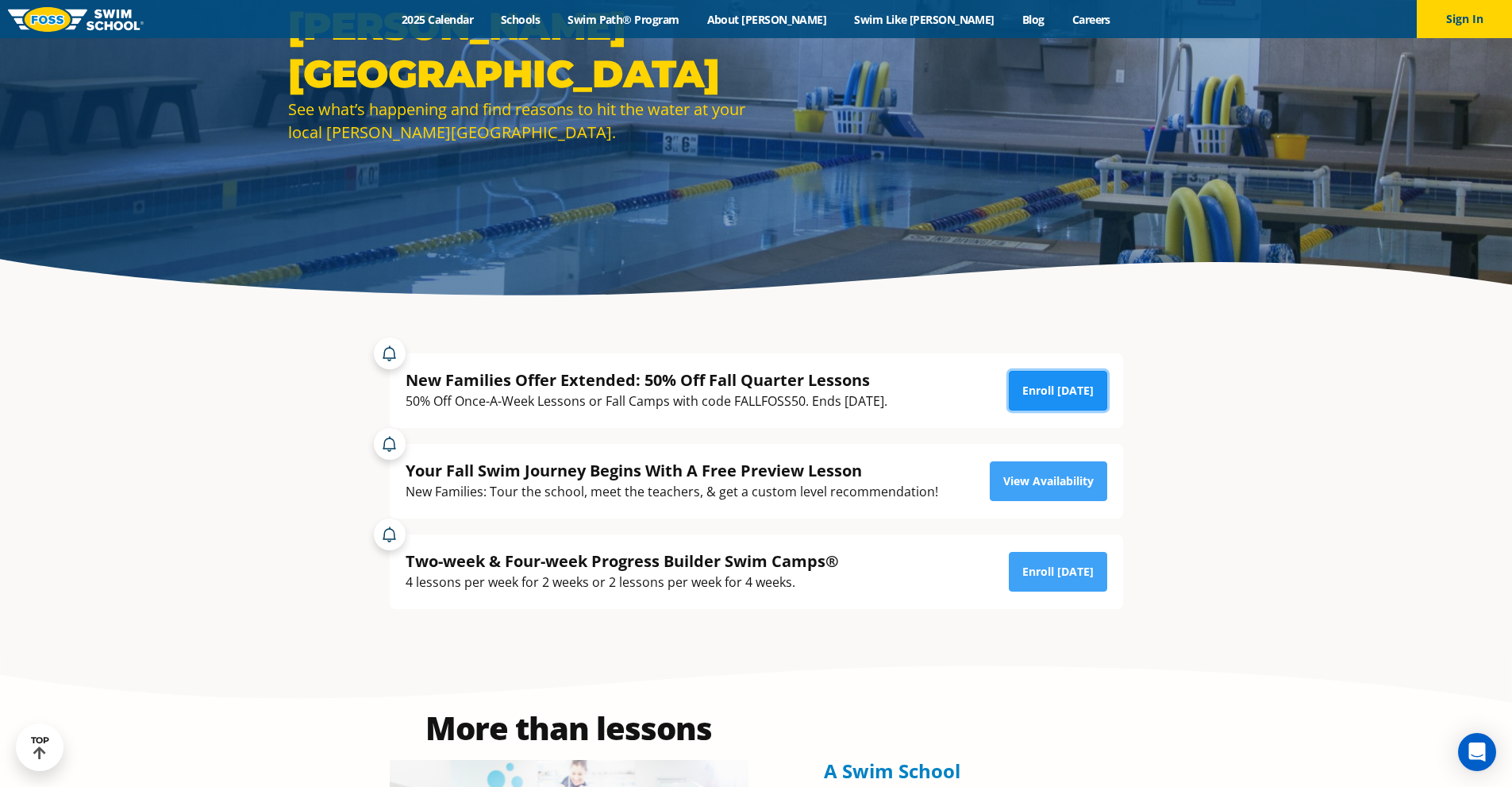
click at [1051, 397] on link "Enroll [DATE]" at bounding box center [1058, 391] width 99 height 40
